Goal: Check status: Check status

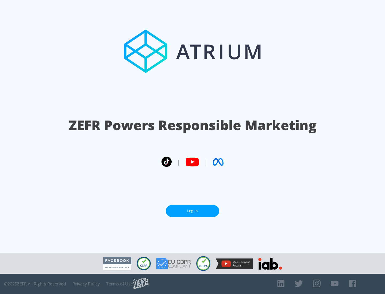
click at [193, 211] on link "Log In" at bounding box center [193, 211] width 54 height 12
